Goal: Task Accomplishment & Management: Complete application form

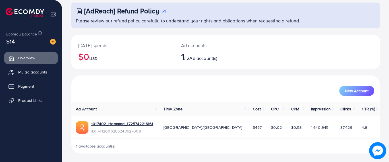
scroll to position [33, 0]
click at [345, 94] on button "New Account" at bounding box center [356, 91] width 35 height 10
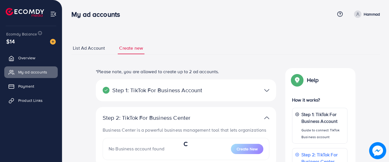
select select
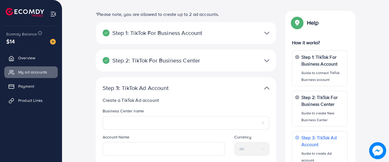
scroll to position [67, 0]
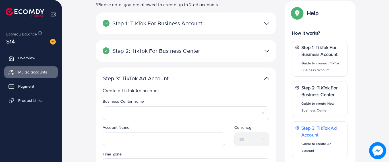
click at [265, 23] on img at bounding box center [266, 23] width 5 height 8
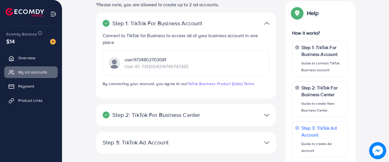
click at [265, 23] on img at bounding box center [266, 23] width 5 height 8
click at [267, 116] on img at bounding box center [266, 115] width 5 height 8
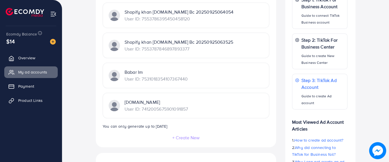
scroll to position [136, 0]
click at [188, 73] on p "Babar Im" at bounding box center [156, 71] width 63 height 7
click at [135, 73] on p "Babar Im" at bounding box center [156, 71] width 63 height 7
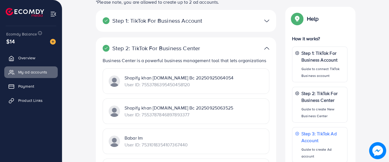
scroll to position [67, 0]
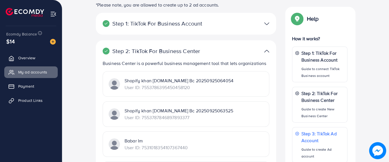
click at [261, 26] on div at bounding box center [244, 24] width 59 height 8
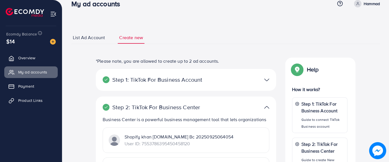
scroll to position [10, 0]
click at [97, 41] on span "List Ad Account" at bounding box center [89, 38] width 32 height 7
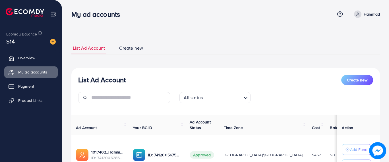
click at [133, 48] on span "Create new" at bounding box center [131, 48] width 24 height 7
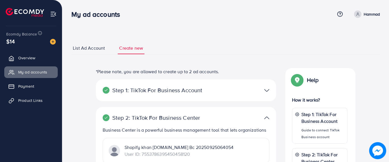
click at [209, 86] on div "Step 1: TikTok For Business Account" at bounding box center [186, 90] width 176 height 8
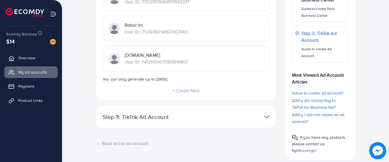
scroll to position [196, 0]
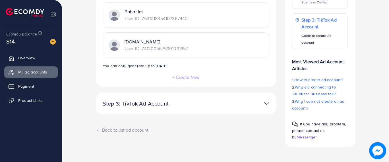
click at [135, 105] on p "Step 3: TikTok Ad Account" at bounding box center [157, 103] width 108 height 7
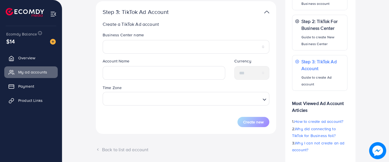
scroll to position [135, 0]
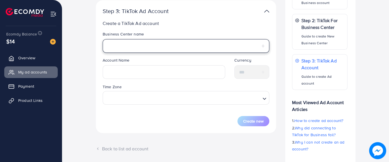
click at [149, 47] on select "**********" at bounding box center [186, 46] width 167 height 14
select select "**********"
click at [103, 39] on select "**********" at bounding box center [186, 46] width 167 height 14
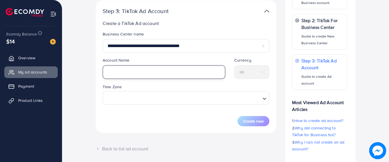
click at [128, 77] on input "text" at bounding box center [164, 72] width 123 height 14
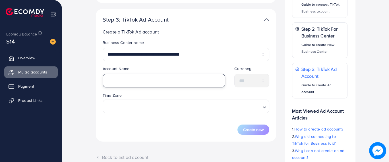
scroll to position [124, 0]
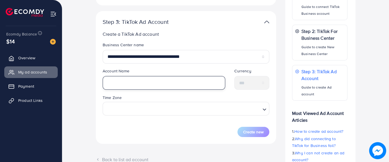
click at [129, 83] on input "text" at bounding box center [164, 83] width 123 height 14
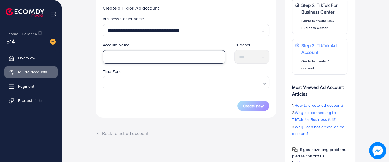
scroll to position [149, 0]
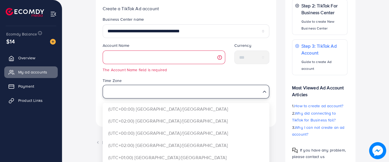
click at [137, 81] on div "Time Zone Loading... (UTC+00:00) Africa/Accra (UTC+02:00) Africa/Cairo (UTC+00:…" at bounding box center [186, 87] width 167 height 21
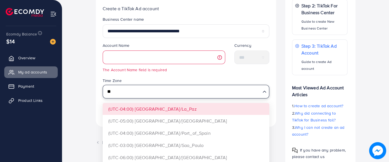
type input "*"
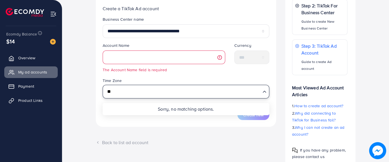
type input "*"
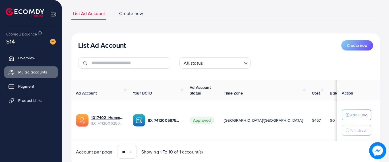
scroll to position [53, 0]
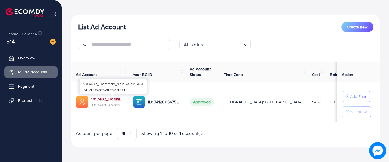
click at [105, 97] on link "1017402_Hammad_1725742216161" at bounding box center [107, 99] width 32 height 6
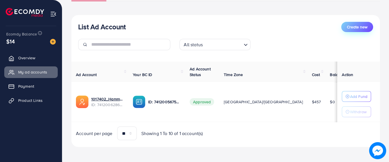
click at [347, 24] on span "Create new" at bounding box center [357, 27] width 20 height 6
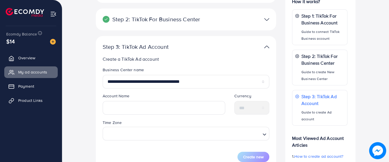
scroll to position [99, 0]
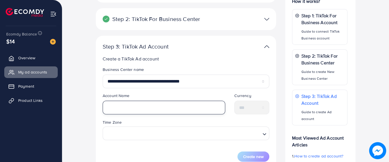
click at [146, 103] on input "text" at bounding box center [164, 108] width 123 height 14
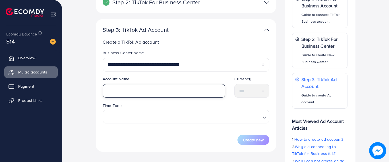
scroll to position [146, 0]
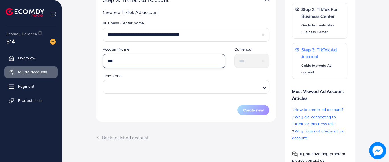
type input "***"
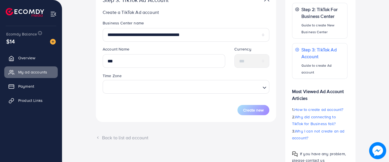
click at [105, 16] on div "**********" at bounding box center [186, 62] width 167 height 107
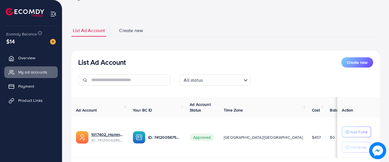
scroll to position [53, 0]
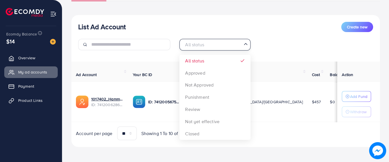
click at [215, 44] on input "Search for option" at bounding box center [211, 44] width 59 height 9
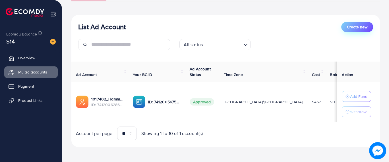
click at [347, 27] on span "Create new" at bounding box center [357, 27] width 20 height 6
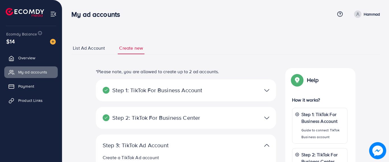
click at [217, 89] on div at bounding box center [244, 90] width 59 height 8
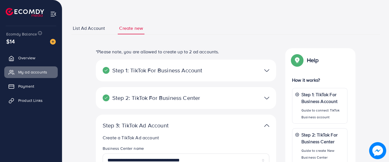
scroll to position [14, 0]
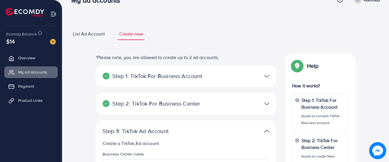
click at [268, 78] on img at bounding box center [266, 76] width 5 height 8
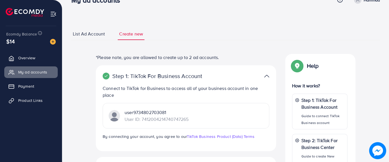
click at [99, 132] on div "Step 1: TikTok For Business Account Connect to TikTok for Business to access al…" at bounding box center [186, 108] width 180 height 86
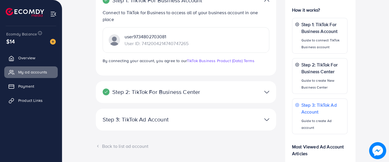
scroll to position [90, 0]
click at [172, 92] on p "Step 2: TikTok For Business Center" at bounding box center [157, 92] width 108 height 7
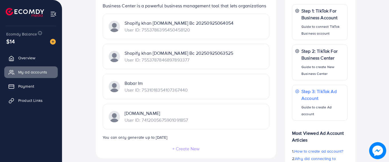
scroll to position [125, 0]
click at [129, 83] on p "Babar Im" at bounding box center [156, 82] width 63 height 7
click at [163, 92] on p "User ID: 7531018354107367440" at bounding box center [156, 89] width 63 height 7
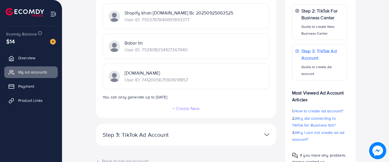
scroll to position [196, 0]
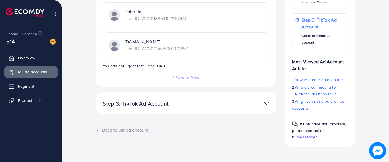
click at [0, 141] on div "Ecomdy Balance $14 Overview My ad accounts Payment Product Links" at bounding box center [31, 81] width 62 height 162
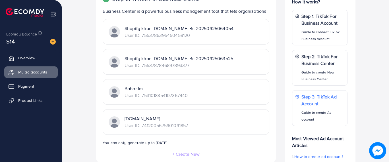
scroll to position [119, 0]
click at [376, 27] on div "**********" at bounding box center [226, 87] width 318 height 276
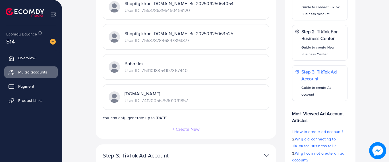
scroll to position [196, 0]
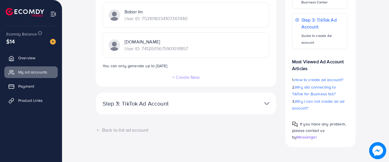
click at [267, 100] on img at bounding box center [266, 104] width 5 height 8
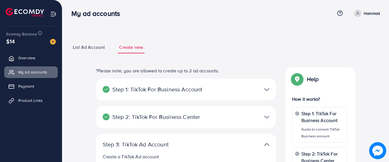
scroll to position [0, 0]
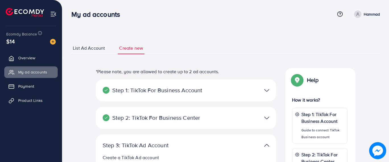
click at [89, 51] on span "List Ad Account" at bounding box center [89, 48] width 32 height 7
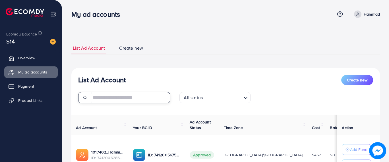
click at [129, 94] on input "text" at bounding box center [130, 97] width 79 height 11
paste input "**********"
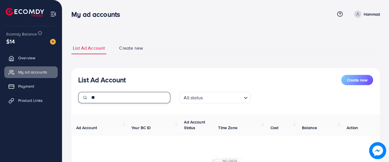
type input "*"
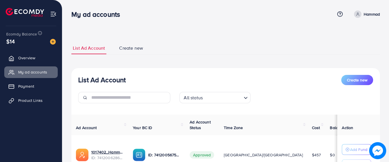
click at [131, 47] on span "Create new" at bounding box center [131, 48] width 24 height 7
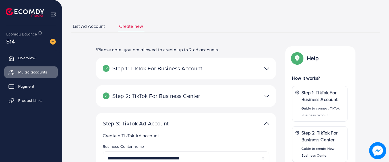
scroll to position [45, 0]
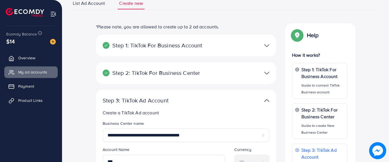
click at [207, 43] on p "Step 1: TikTok For Business Account" at bounding box center [157, 45] width 108 height 7
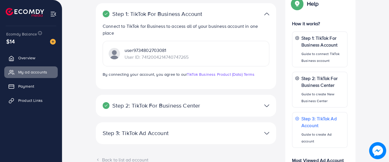
scroll to position [79, 0]
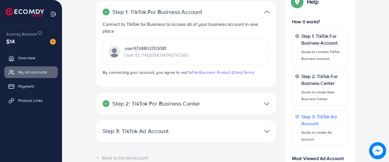
click at [144, 48] on p "user9734802703081" at bounding box center [157, 48] width 64 height 7
click at [201, 71] on link "TikTok Business Product (Data) Terms" at bounding box center [221, 73] width 68 height 6
click at [195, 102] on p "Step 2: TikTok For Business Center" at bounding box center [157, 103] width 108 height 7
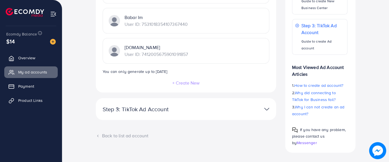
scroll to position [196, 0]
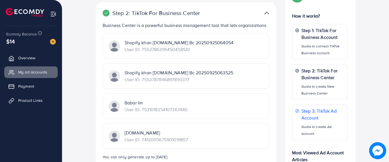
scroll to position [104, 0]
drag, startPoint x: 203, startPoint y: 57, endPoint x: 193, endPoint y: 56, distance: 9.1
click at [193, 56] on div "Shopify khan imports.com Bc 20250925064054 User ID: 7553786395450458120" at bounding box center [186, 47] width 167 height 26
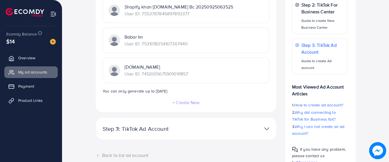
scroll to position [196, 0]
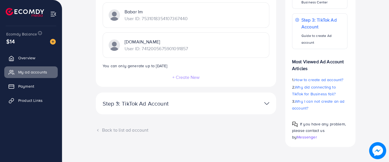
click at [247, 100] on div at bounding box center [244, 104] width 59 height 8
click at [259, 100] on div at bounding box center [244, 104] width 59 height 8
click at [267, 104] on img at bounding box center [266, 104] width 5 height 8
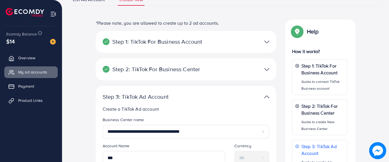
scroll to position [46, 0]
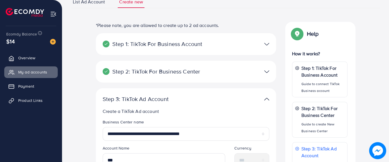
click at [267, 72] on img at bounding box center [266, 72] width 5 height 8
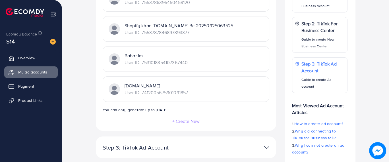
scroll to position [154, 0]
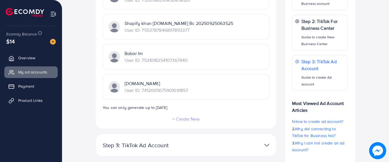
click at [170, 52] on p "Babar Im" at bounding box center [156, 53] width 63 height 7
drag, startPoint x: 141, startPoint y: 59, endPoint x: 195, endPoint y: 57, distance: 53.5
click at [195, 57] on div "Babar Im User ID: 7531018354107367440" at bounding box center [186, 57] width 167 height 26
copy p "7531018354107367440"
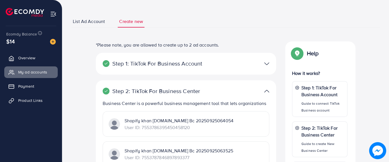
scroll to position [26, 0]
click at [91, 19] on span "List Ad Account" at bounding box center [89, 22] width 32 height 7
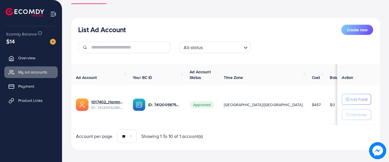
scroll to position [53, 0]
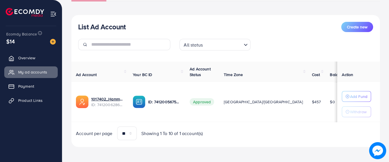
click at [214, 44] on input "Search for option" at bounding box center [223, 44] width 37 height 9
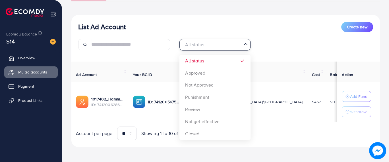
click at [214, 44] on input "Search for option" at bounding box center [211, 44] width 59 height 9
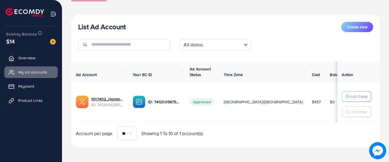
click at [247, 41] on span "Search for option" at bounding box center [246, 44] width 6 height 7
click at [349, 20] on div "List Ad Account Create new All status Loading... Ad Account Your BC ID Ad Accou…" at bounding box center [225, 81] width 309 height 133
click at [346, 25] on button "Create new" at bounding box center [357, 27] width 32 height 10
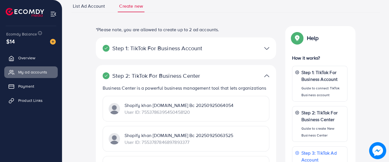
scroll to position [40, 0]
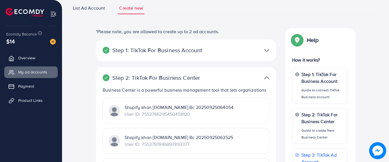
click at [268, 48] on img at bounding box center [266, 50] width 5 height 8
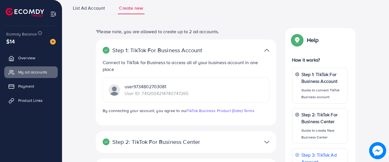
click at [363, 18] on div "**********" at bounding box center [225, 142] width 309 height 281
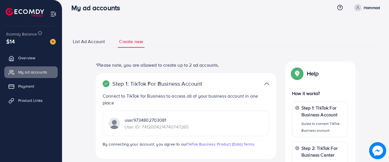
scroll to position [7, 0]
click at [46, 17] on li at bounding box center [27, 13] width 43 height 23
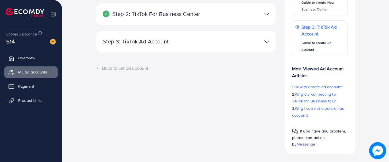
scroll to position [169, 0]
click at [265, 42] on img at bounding box center [266, 41] width 5 height 8
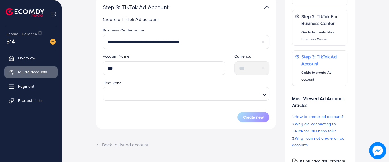
scroll to position [139, 0]
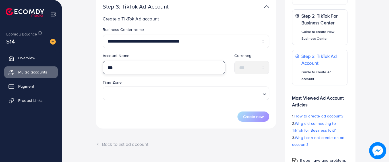
click at [163, 68] on input "***" at bounding box center [164, 68] width 123 height 14
type input "*"
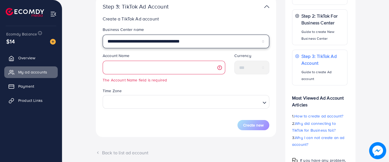
click at [169, 45] on select "**********" at bounding box center [186, 42] width 167 height 14
click at [145, 41] on select "**********" at bounding box center [186, 42] width 167 height 14
click at [142, 40] on select "**********" at bounding box center [186, 42] width 167 height 14
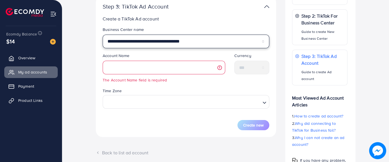
click at [145, 39] on select "**********" at bounding box center [186, 42] width 167 height 14
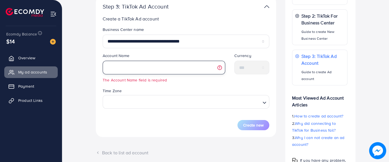
click at [208, 69] on input "text" at bounding box center [164, 68] width 123 height 14
click at [180, 73] on input "text" at bounding box center [164, 68] width 123 height 14
click at [186, 68] on input "text" at bounding box center [164, 68] width 123 height 14
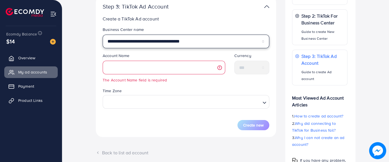
click at [193, 42] on select "**********" at bounding box center [186, 42] width 167 height 14
click at [216, 38] on select "**********" at bounding box center [186, 42] width 167 height 14
click at [220, 38] on select "**********" at bounding box center [186, 42] width 167 height 14
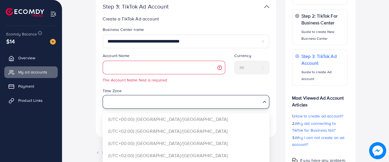
click at [264, 102] on icon "Search for option" at bounding box center [265, 102] width 6 height 6
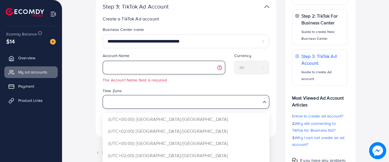
click at [143, 67] on input "text" at bounding box center [164, 68] width 123 height 14
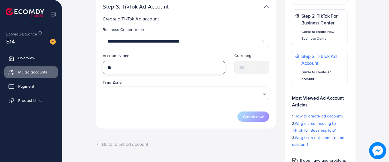
type input "*"
type input "*********"
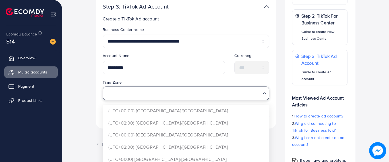
click at [121, 93] on input "Search for option" at bounding box center [182, 93] width 155 height 11
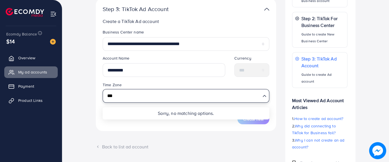
scroll to position [158, 0]
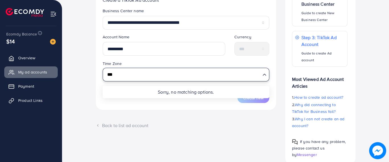
click at [157, 73] on input "***" at bounding box center [182, 74] width 155 height 11
click at [157, 73] on input "********" at bounding box center [182, 74] width 155 height 11
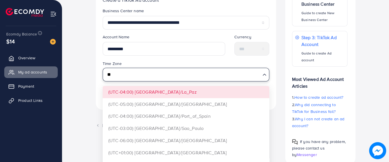
type input "*"
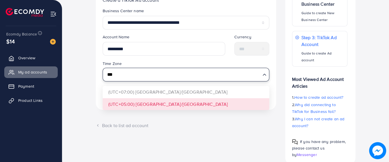
type input "***"
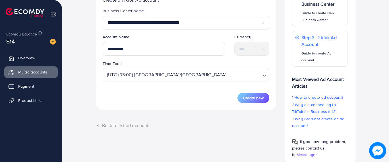
click at [146, 101] on form "**********" at bounding box center [186, 55] width 167 height 95
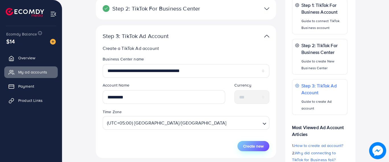
scroll to position [106, 0]
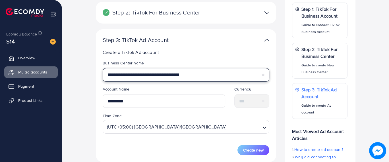
click at [160, 78] on select "**********" at bounding box center [186, 75] width 167 height 14
click at [103, 68] on select "**********" at bounding box center [186, 75] width 167 height 14
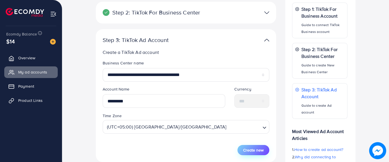
click at [252, 149] on span "Create new" at bounding box center [253, 151] width 20 height 6
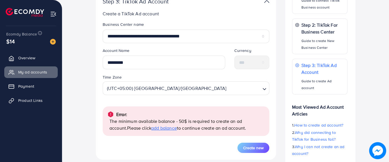
scroll to position [146, 0]
